Goal: Information Seeking & Learning: Learn about a topic

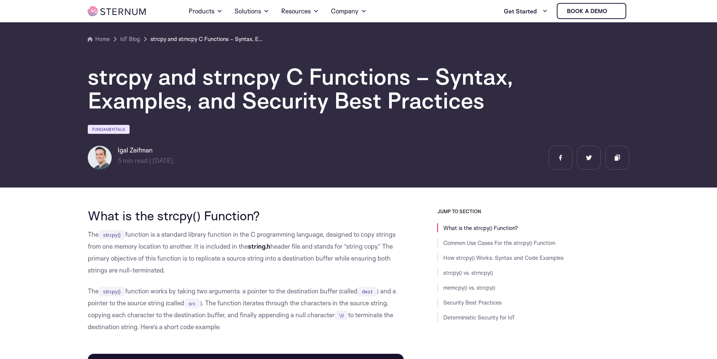
scroll to position [165, 0]
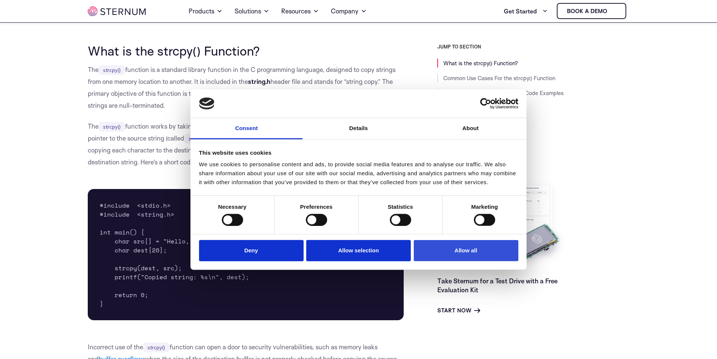
click at [430, 256] on button "Allow all" at bounding box center [466, 250] width 105 height 21
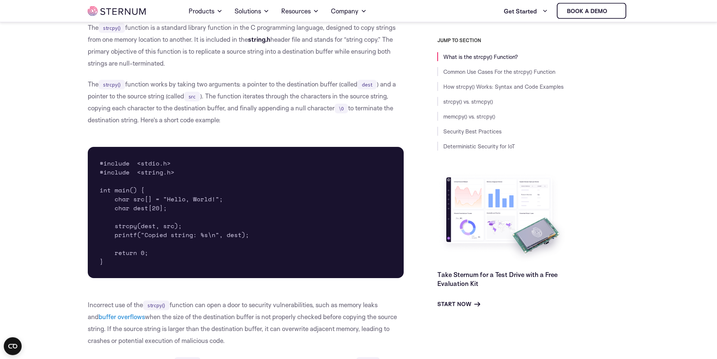
scroll to position [208, 0]
click at [166, 198] on pre "#include <stdio.h> #include <string.h> int main() { char src[] = "Hello, World!…" at bounding box center [246, 212] width 316 height 131
click at [170, 197] on pre "#include <stdio.h> #include <string.h> int main() { char src[] = "Hello, World!…" at bounding box center [246, 212] width 316 height 131
click at [173, 196] on pre "#include <stdio.h> #include <string.h> int main() { char src[] = "Hello, World!…" at bounding box center [246, 212] width 316 height 131
click at [181, 196] on pre "#include <stdio.h> #include <string.h> int main() { char src[] = "Hello, World!…" at bounding box center [246, 212] width 316 height 131
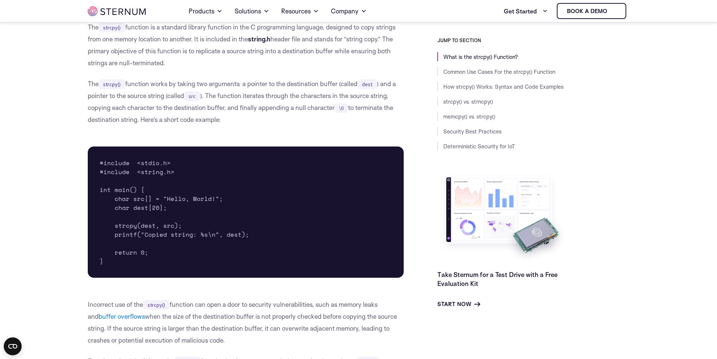
click at [184, 196] on pre "#include <stdio.h> #include <string.h> int main() { char src[] = "Hello, World!…" at bounding box center [246, 212] width 316 height 131
click at [194, 198] on pre "#include <stdio.h> #include <string.h> int main() { char src[] = "Hello, World!…" at bounding box center [246, 212] width 316 height 131
click at [197, 197] on pre "#include <stdio.h> #include <string.h> int main() { char src[] = "Hello, World!…" at bounding box center [246, 212] width 316 height 131
click at [201, 197] on pre "#include <stdio.h> #include <string.h> int main() { char src[] = "Hello, World!…" at bounding box center [246, 212] width 316 height 131
click at [206, 196] on pre "#include <stdio.h> #include <string.h> int main() { char src[] = "Hello, World!…" at bounding box center [246, 212] width 316 height 131
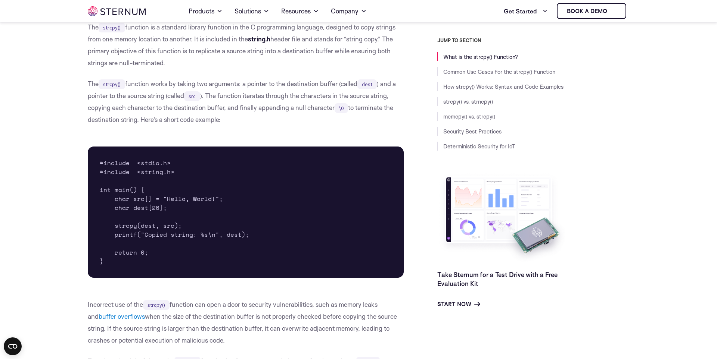
click at [210, 199] on pre "#include <stdio.h> #include <string.h> int main() { char src[] = "Hello, World!…" at bounding box center [246, 212] width 316 height 131
click at [211, 198] on pre "#include <stdio.h> #include <string.h> int main() { char src[] = "Hello, World!…" at bounding box center [246, 212] width 316 height 131
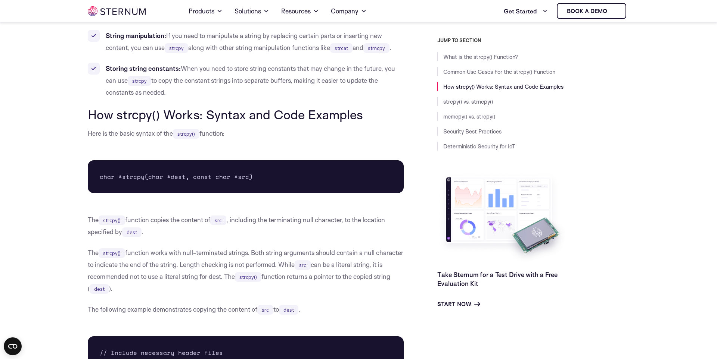
scroll to position [761, 0]
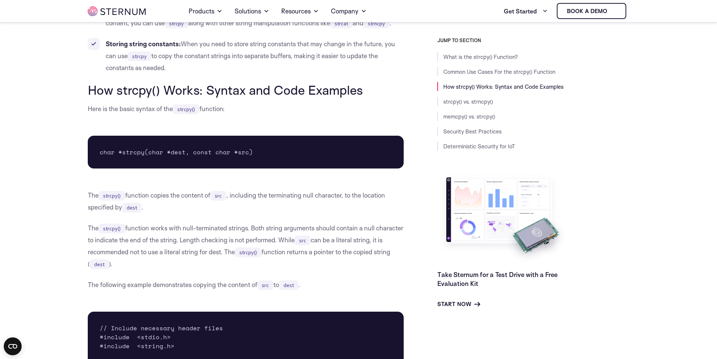
drag, startPoint x: 86, startPoint y: 110, endPoint x: 233, endPoint y: 106, distance: 147.1
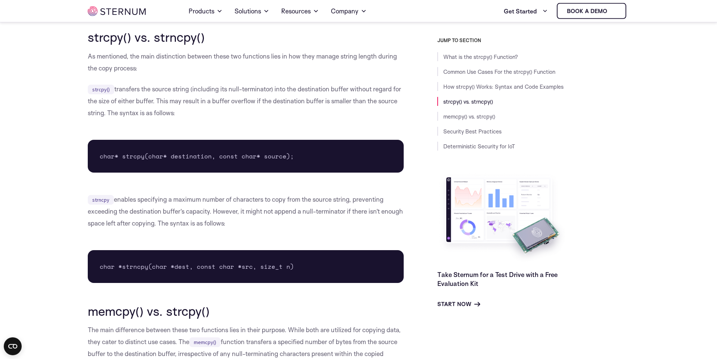
scroll to position [1569, 0]
